Goal: Information Seeking & Learning: Find contact information

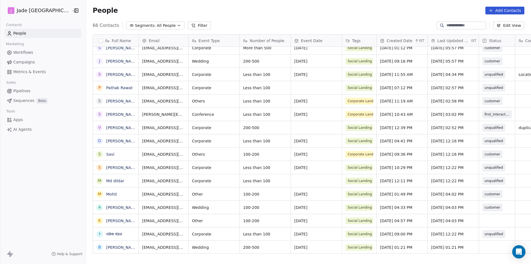
scroll to position [4, 0]
click at [106, 219] on link "[PERSON_NAME]" at bounding box center [122, 220] width 32 height 4
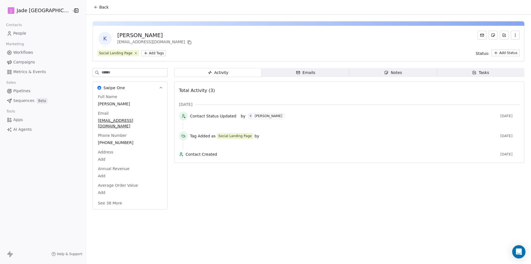
click at [99, 9] on span "Back" at bounding box center [103, 7] width 9 height 6
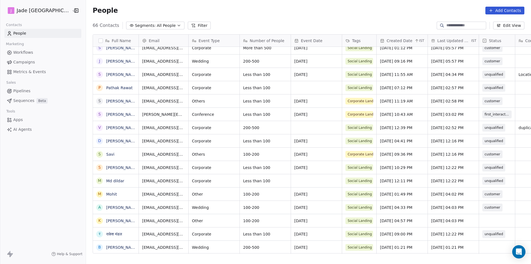
scroll to position [4, 0]
drag, startPoint x: 16, startPoint y: 170, endPoint x: 2, endPoint y: 220, distance: 51.9
drag, startPoint x: 2, startPoint y: 220, endPoint x: 52, endPoint y: 81, distance: 148.3
drag, startPoint x: 52, startPoint y: 81, endPoint x: 74, endPoint y: 36, distance: 50.0
click at [74, 36] on div "Contacts People Marketing Workflows Campaigns Metrics & Events Sales Pipelines …" at bounding box center [43, 77] width 86 height 113
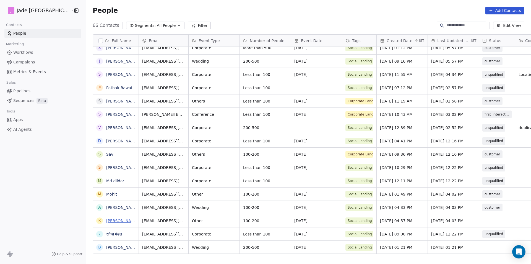
click at [106, 222] on link "[PERSON_NAME]" at bounding box center [122, 220] width 32 height 4
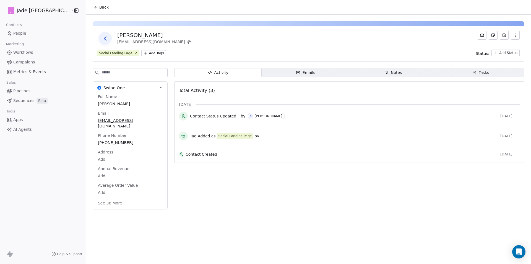
click at [105, 104] on span "[PERSON_NAME]" at bounding box center [130, 104] width 64 height 6
drag, startPoint x: 107, startPoint y: 104, endPoint x: 87, endPoint y: 107, distance: 20.1
click at [87, 107] on textarea "**********" at bounding box center [116, 109] width 61 height 17
click at [95, 135] on html "**********" at bounding box center [265, 132] width 531 height 264
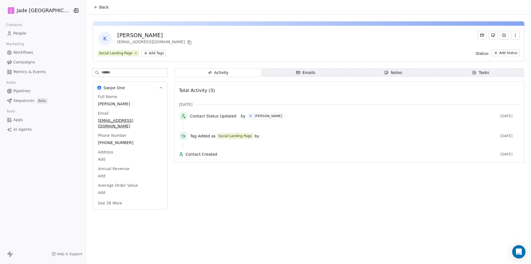
click at [98, 140] on span "+919892469144" at bounding box center [130, 143] width 64 height 6
drag, startPoint x: 122, startPoint y: 141, endPoint x: 96, endPoint y: 140, distance: 26.3
click at [96, 140] on input "**********" at bounding box center [117, 140] width 60 height 11
click at [110, 119] on html "**********" at bounding box center [265, 132] width 531 height 264
click at [129, 122] on span "[EMAIL_ADDRESS][DOMAIN_NAME]" at bounding box center [130, 123] width 64 height 11
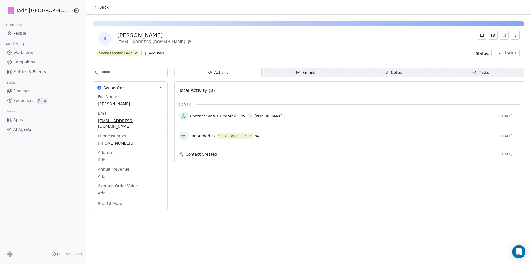
click at [133, 121] on span "[EMAIL_ADDRESS][DOMAIN_NAME]" at bounding box center [130, 123] width 64 height 11
click at [132, 121] on input "**********" at bounding box center [117, 123] width 60 height 11
click at [94, 6] on html "J Jade Mumbai Contacts People Marketing Workflows Campaigns Metrics & Events Sa…" at bounding box center [265, 132] width 531 height 264
click at [99, 5] on span "Back" at bounding box center [103, 7] width 9 height 6
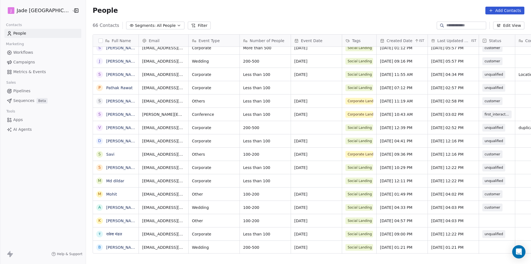
scroll to position [4, 0]
click at [479, 214] on div "grid" at bounding box center [497, 220] width 36 height 13
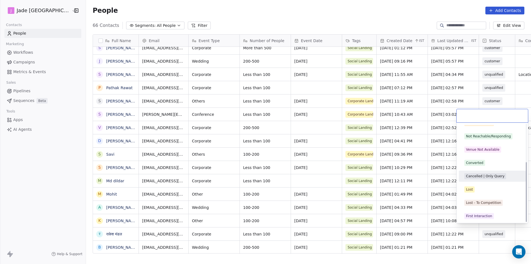
scroll to position [61, 0]
click at [481, 211] on div "First Interaction" at bounding box center [492, 215] width 63 height 9
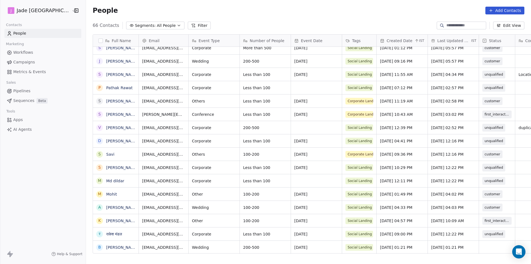
drag, startPoint x: 49, startPoint y: 152, endPoint x: 28, endPoint y: 215, distance: 67.1
click at [109, 246] on link "[PERSON_NAME]" at bounding box center [122, 247] width 32 height 4
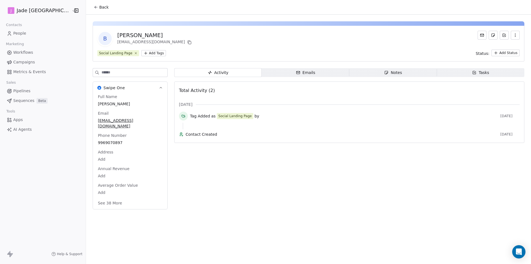
click at [94, 6] on icon at bounding box center [96, 7] width 4 height 4
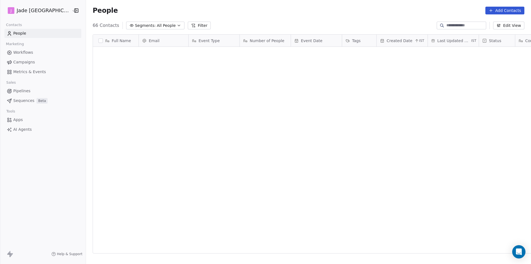
scroll to position [228, 452]
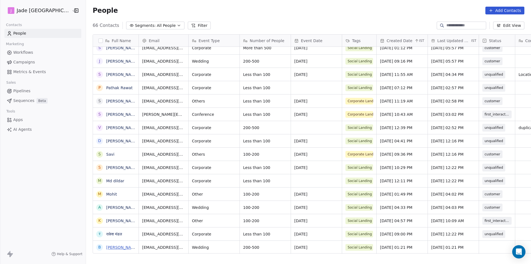
click at [112, 247] on link "[PERSON_NAME]" at bounding box center [122, 247] width 32 height 4
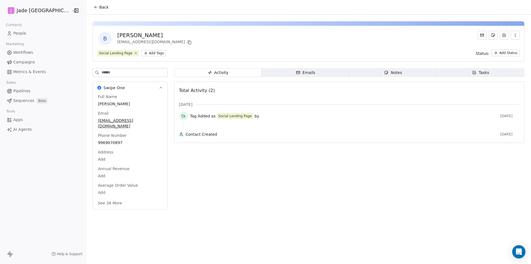
click at [94, 10] on button "Back" at bounding box center [101, 7] width 22 height 10
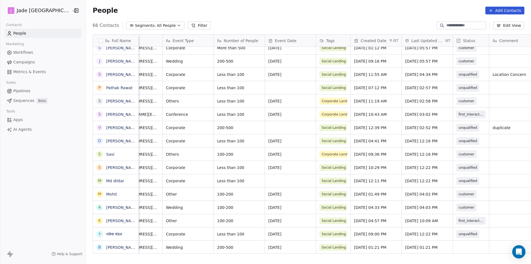
scroll to position [4, 0]
